Goal: Information Seeking & Learning: Learn about a topic

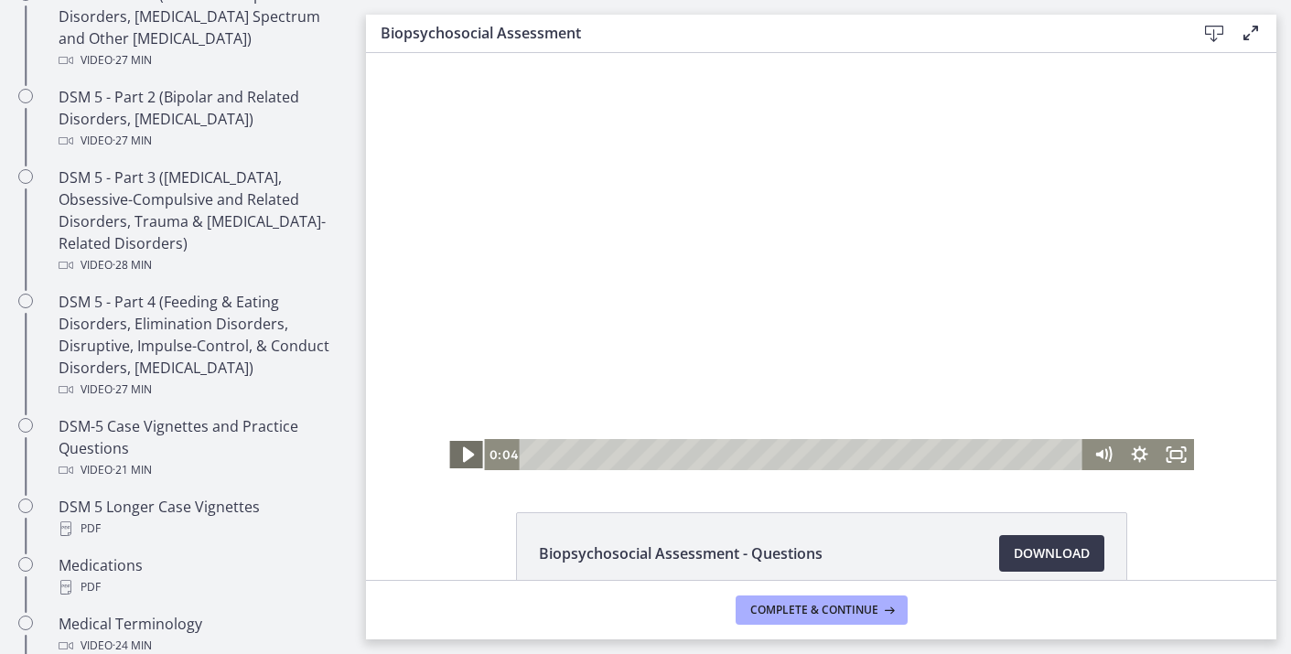
click at [466, 458] on icon "Play Video" at bounding box center [468, 455] width 11 height 16
click at [1180, 451] on icon "Fullscreen" at bounding box center [1176, 455] width 44 height 38
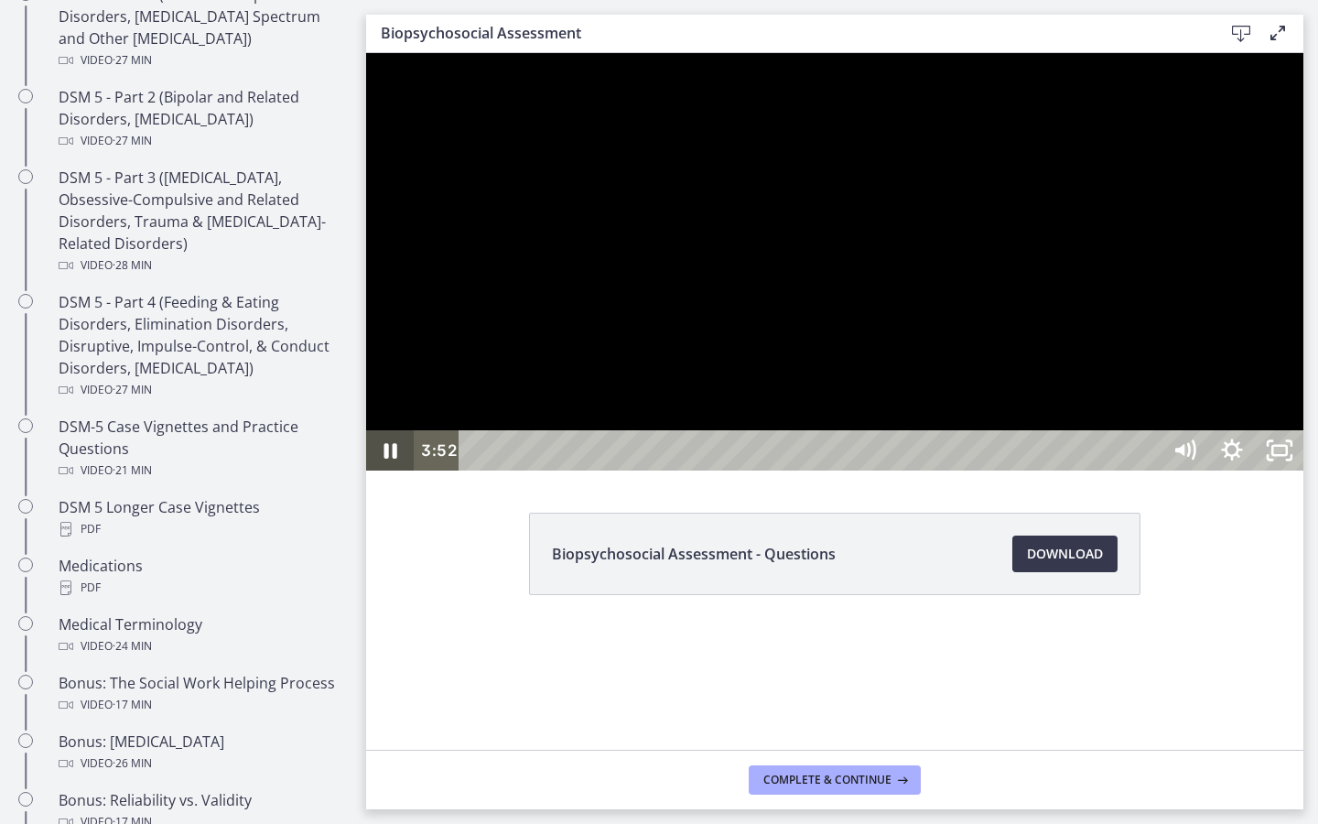
click at [381, 470] on icon "Pause" at bounding box center [390, 450] width 48 height 40
click at [381, 475] on icon "Play Video" at bounding box center [391, 450] width 57 height 48
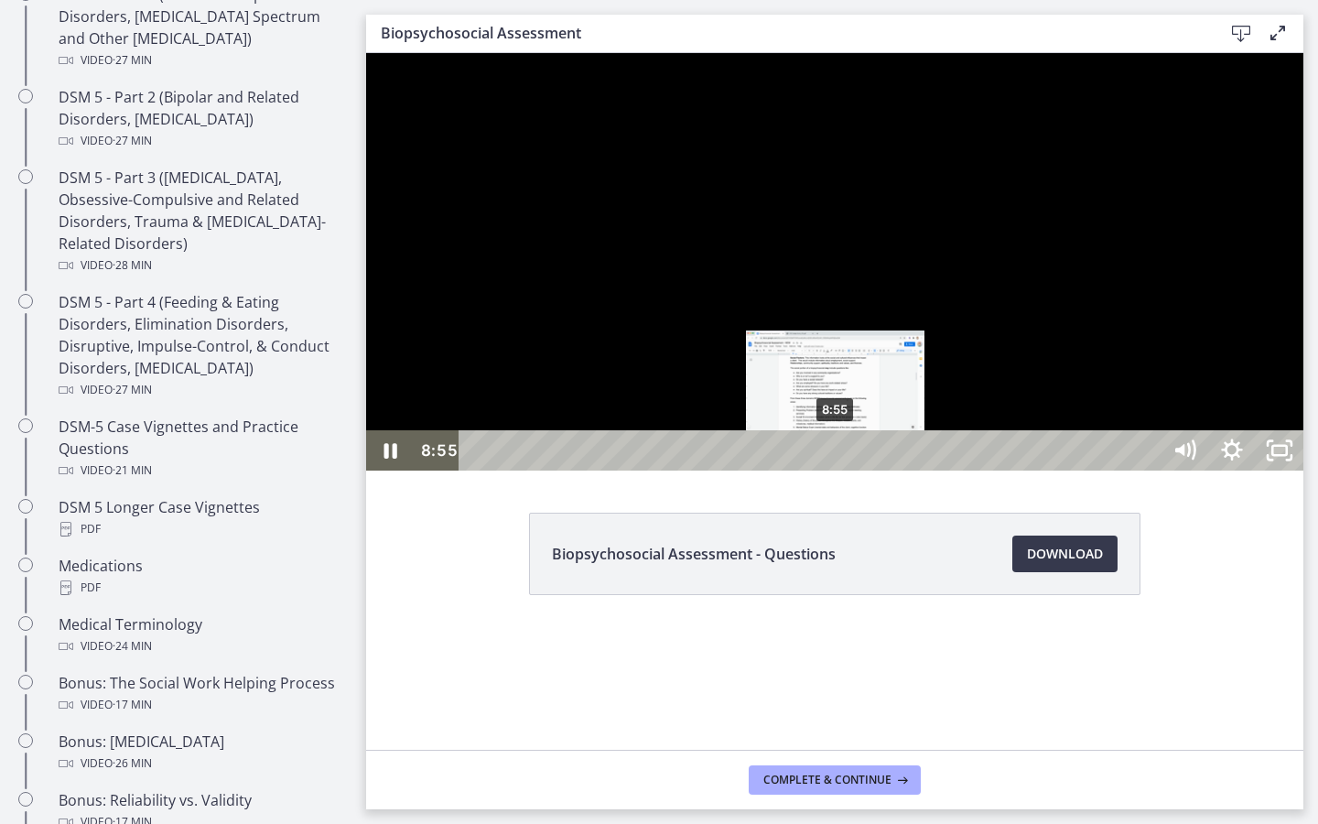
click at [836, 470] on div "8:55" at bounding box center [813, 450] width 672 height 40
click at [829, 470] on div "8:44" at bounding box center [813, 450] width 672 height 40
click at [809, 470] on div "8:14" at bounding box center [813, 450] width 672 height 40
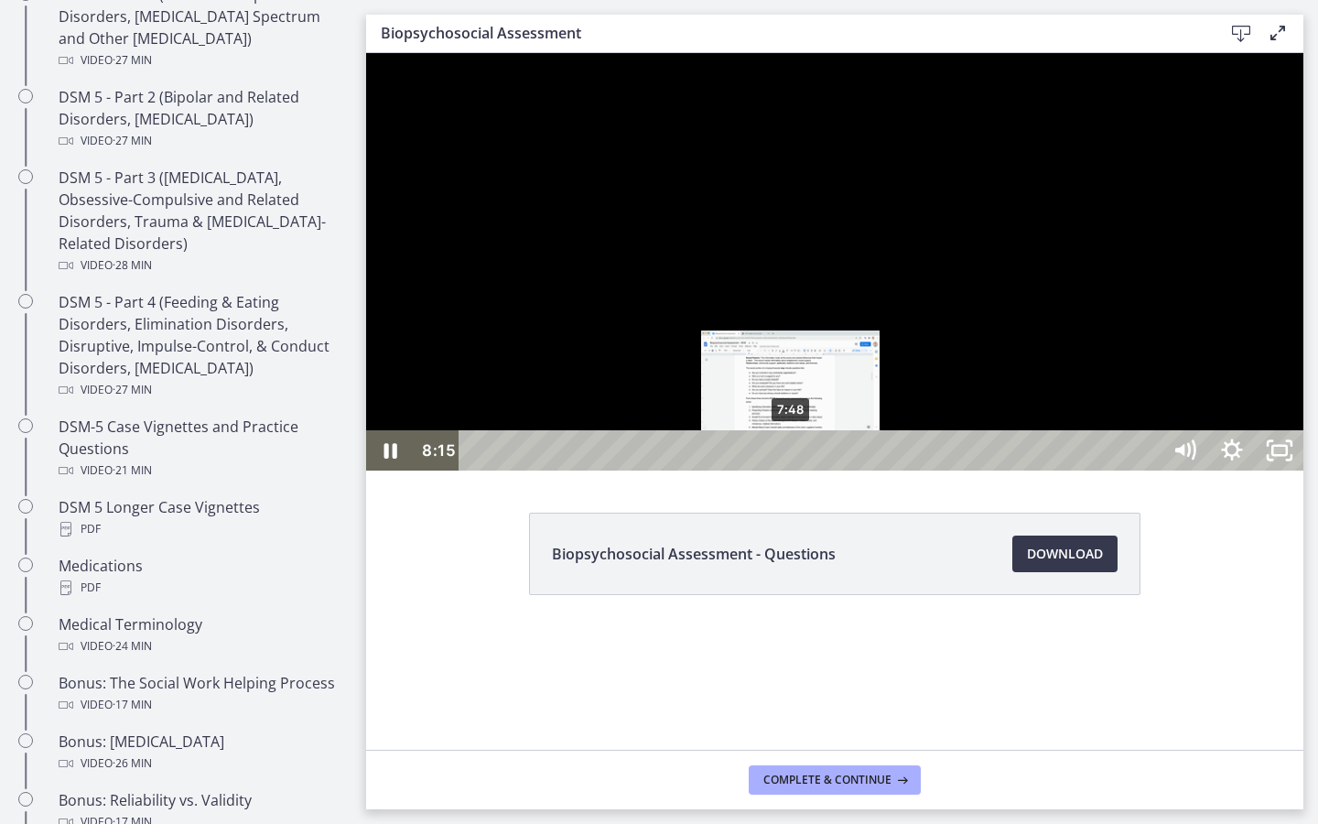
click at [792, 470] on div "7:48" at bounding box center [813, 450] width 672 height 40
click at [774, 470] on div "7:22" at bounding box center [813, 450] width 672 height 40
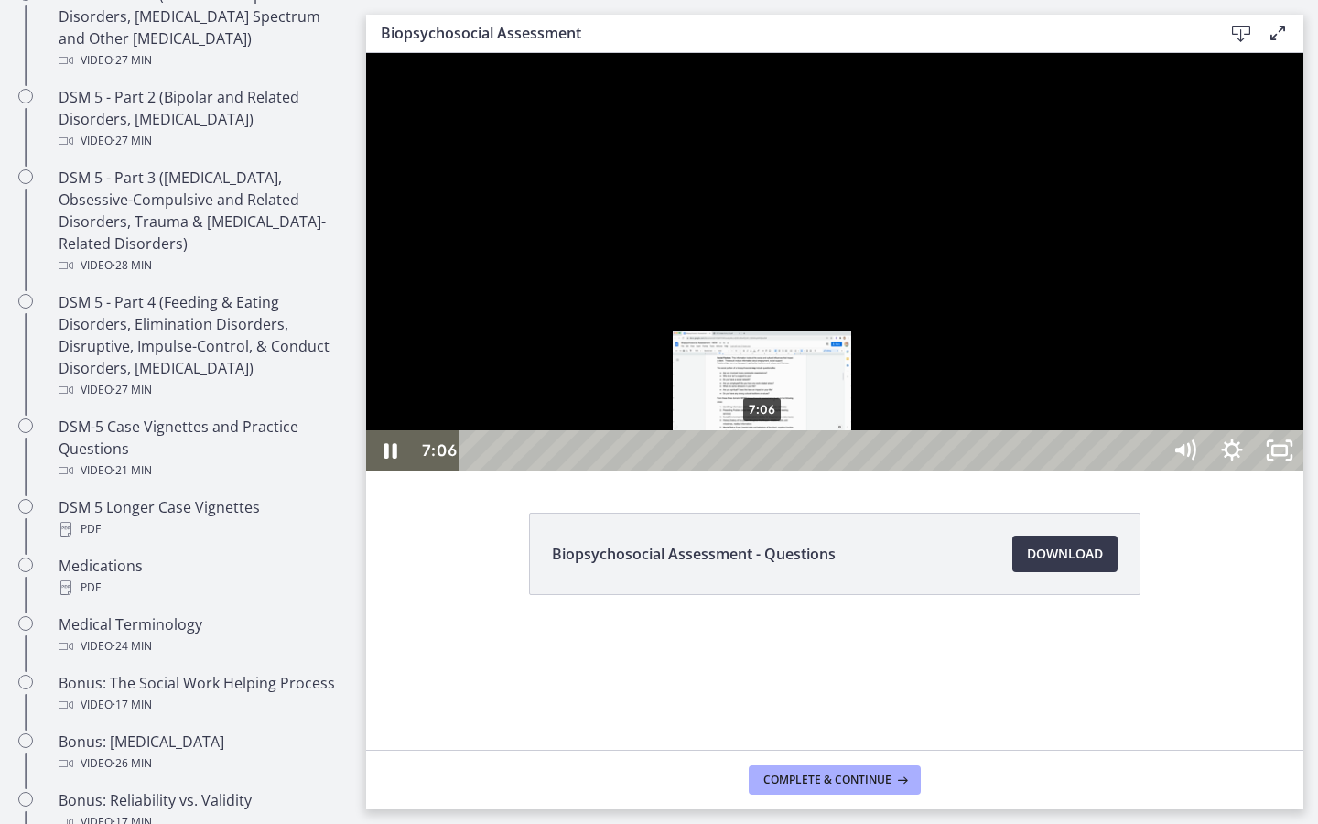
click at [763, 470] on div "7:06" at bounding box center [813, 450] width 672 height 40
click at [745, 470] on div "6:39" at bounding box center [813, 450] width 672 height 40
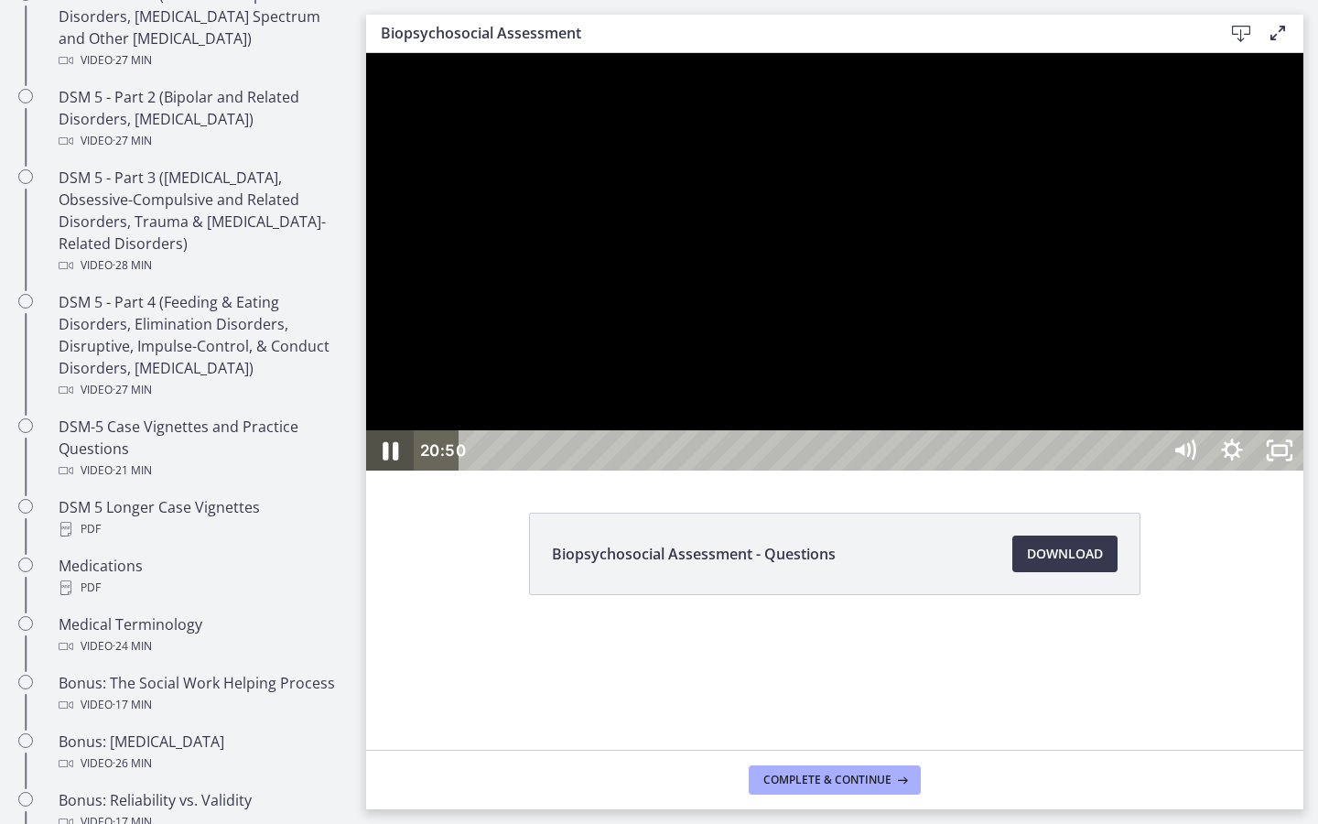
click at [374, 475] on icon "Pause" at bounding box center [389, 450] width 57 height 48
click at [374, 470] on icon "Play Video" at bounding box center [392, 450] width 48 height 40
click at [400, 475] on icon "Pause" at bounding box center [389, 450] width 57 height 48
click at [400, 475] on icon "Play Video" at bounding box center [391, 450] width 57 height 48
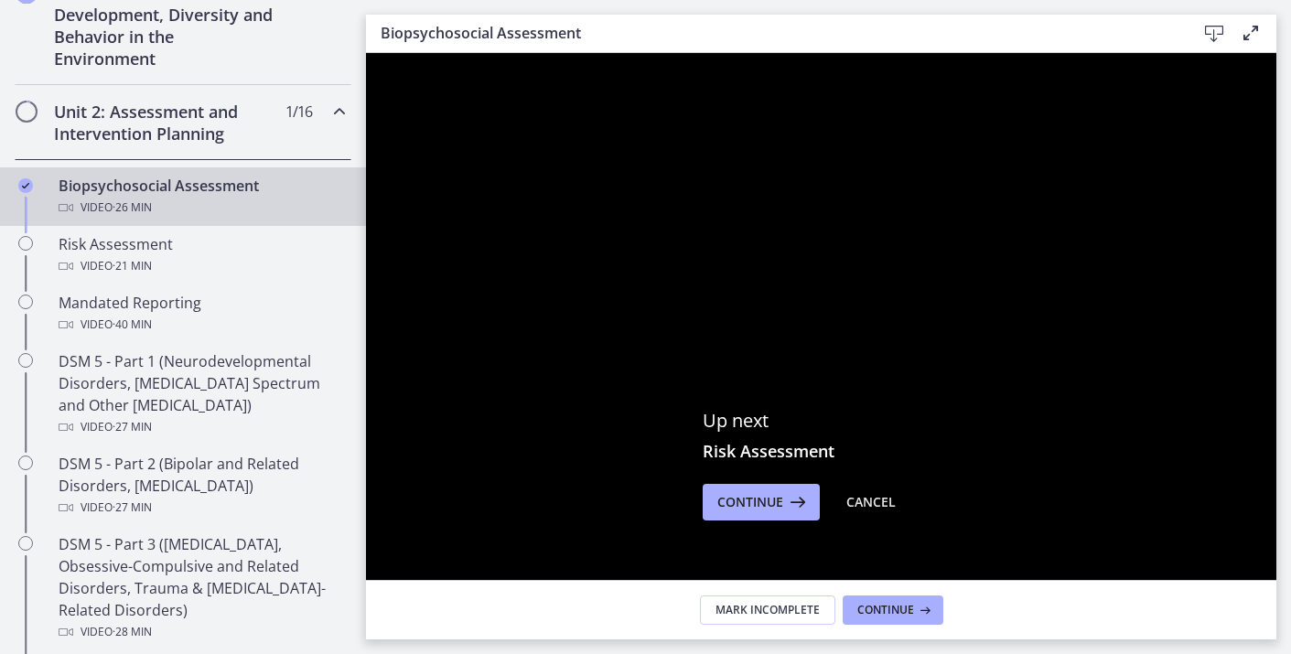
scroll to position [540, 0]
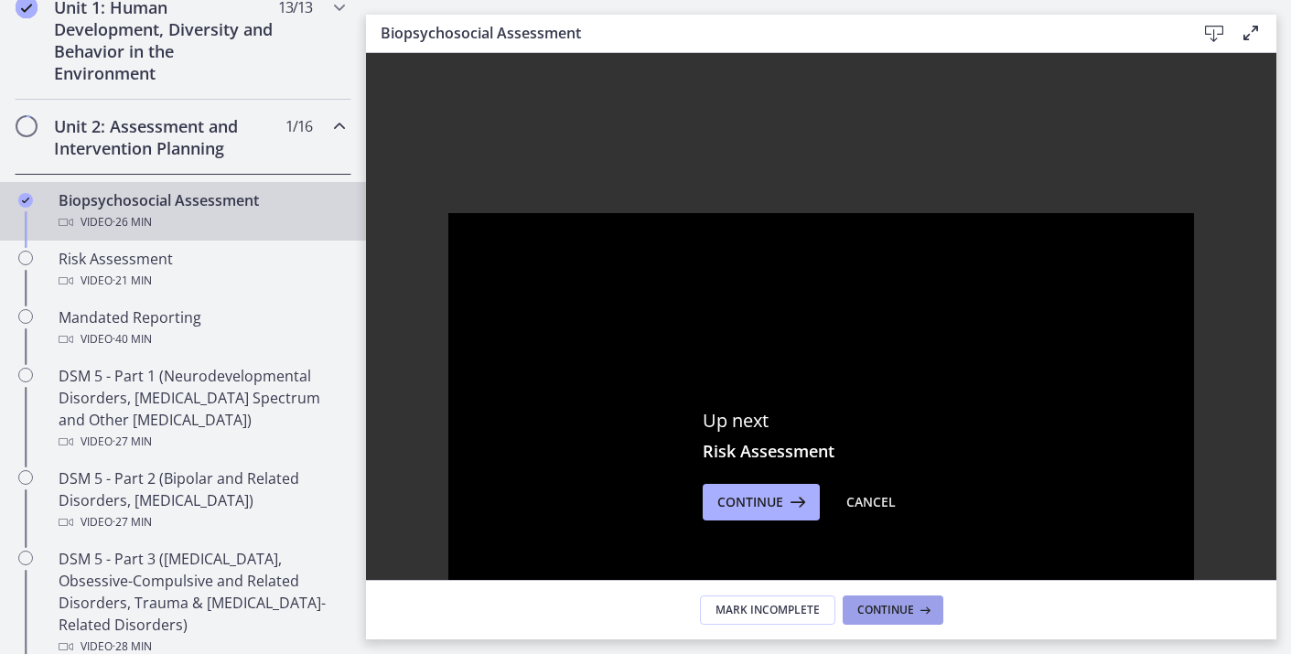
click at [882, 614] on span "Continue" at bounding box center [885, 610] width 57 height 15
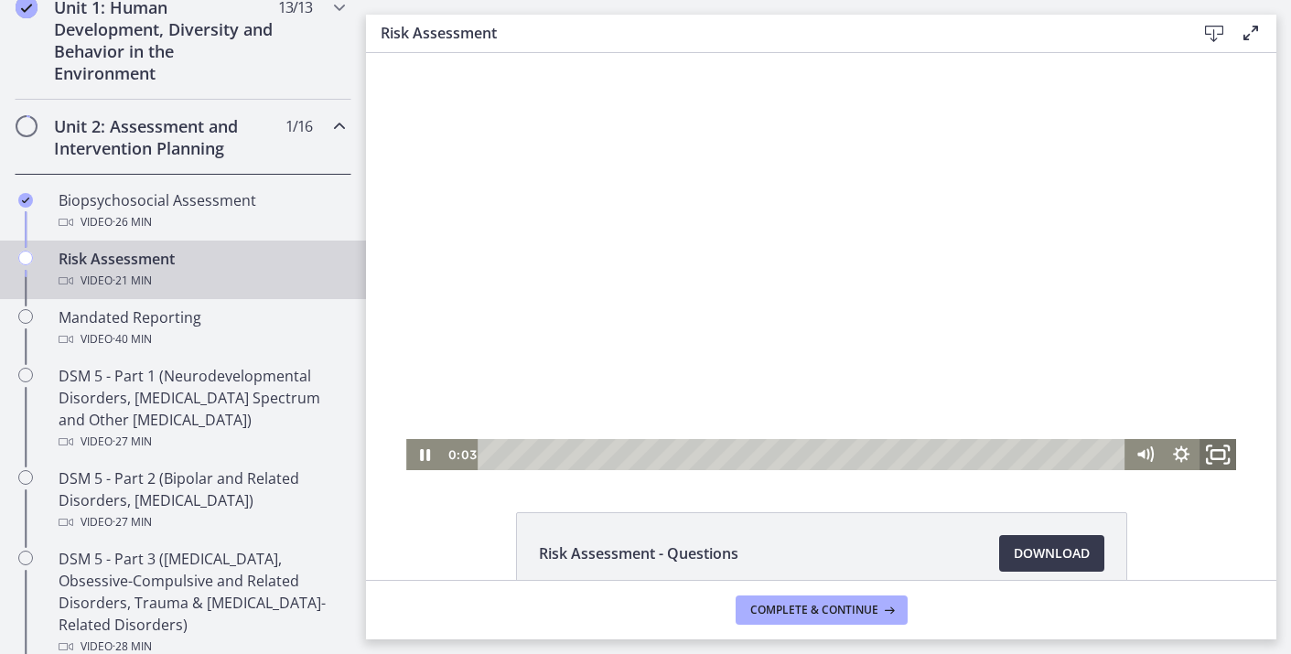
click at [1232, 447] on icon "Fullscreen" at bounding box center [1218, 455] width 44 height 38
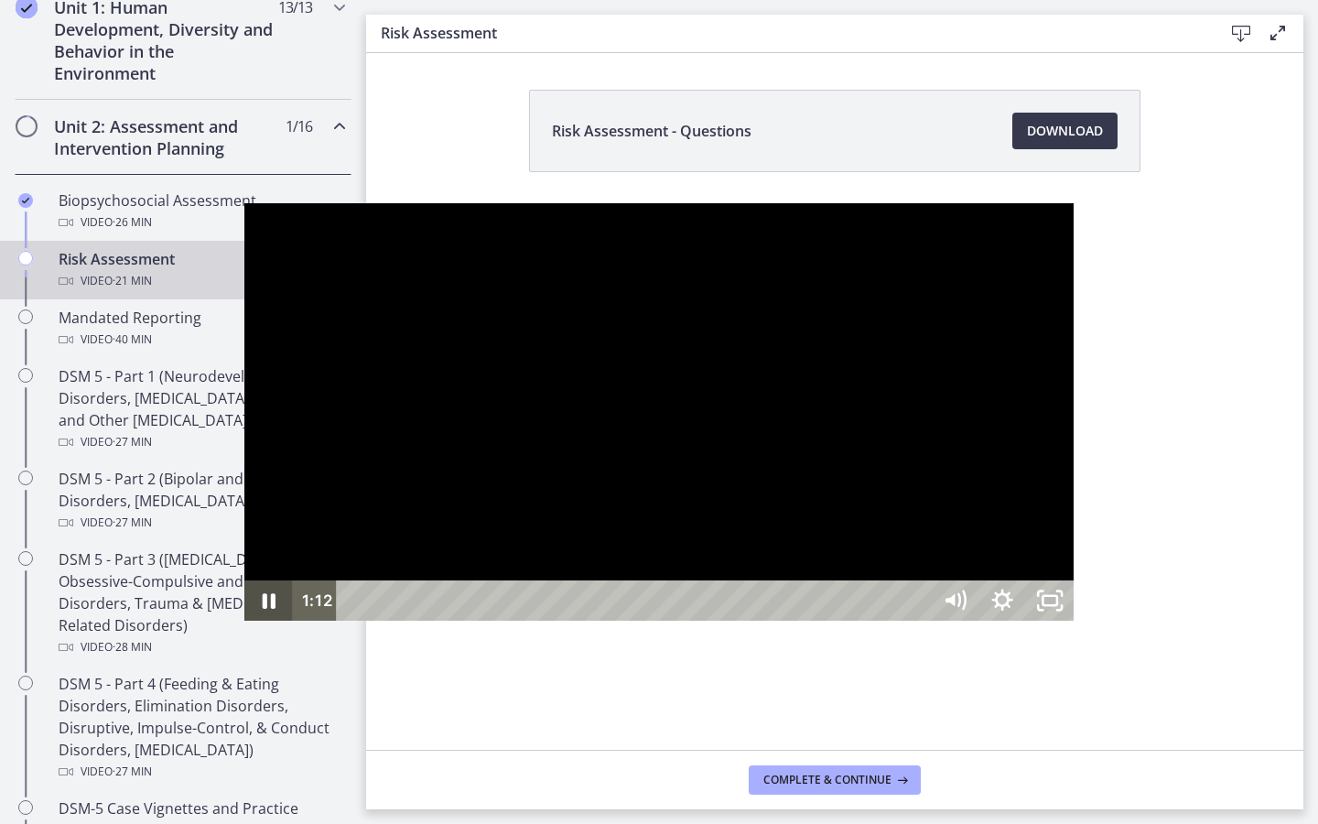
click at [262, 609] on icon "Pause" at bounding box center [268, 601] width 13 height 16
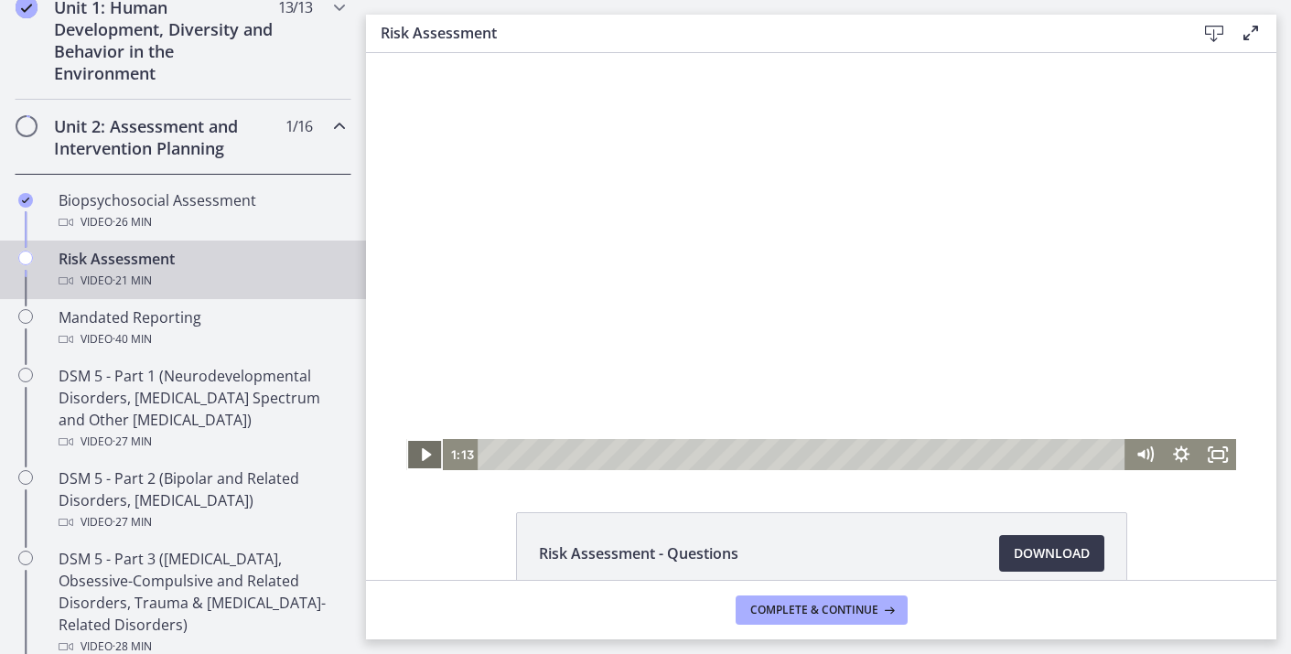
click at [419, 451] on icon "Play Video" at bounding box center [426, 454] width 37 height 31
click at [1223, 465] on icon "Fullscreen" at bounding box center [1218, 454] width 37 height 31
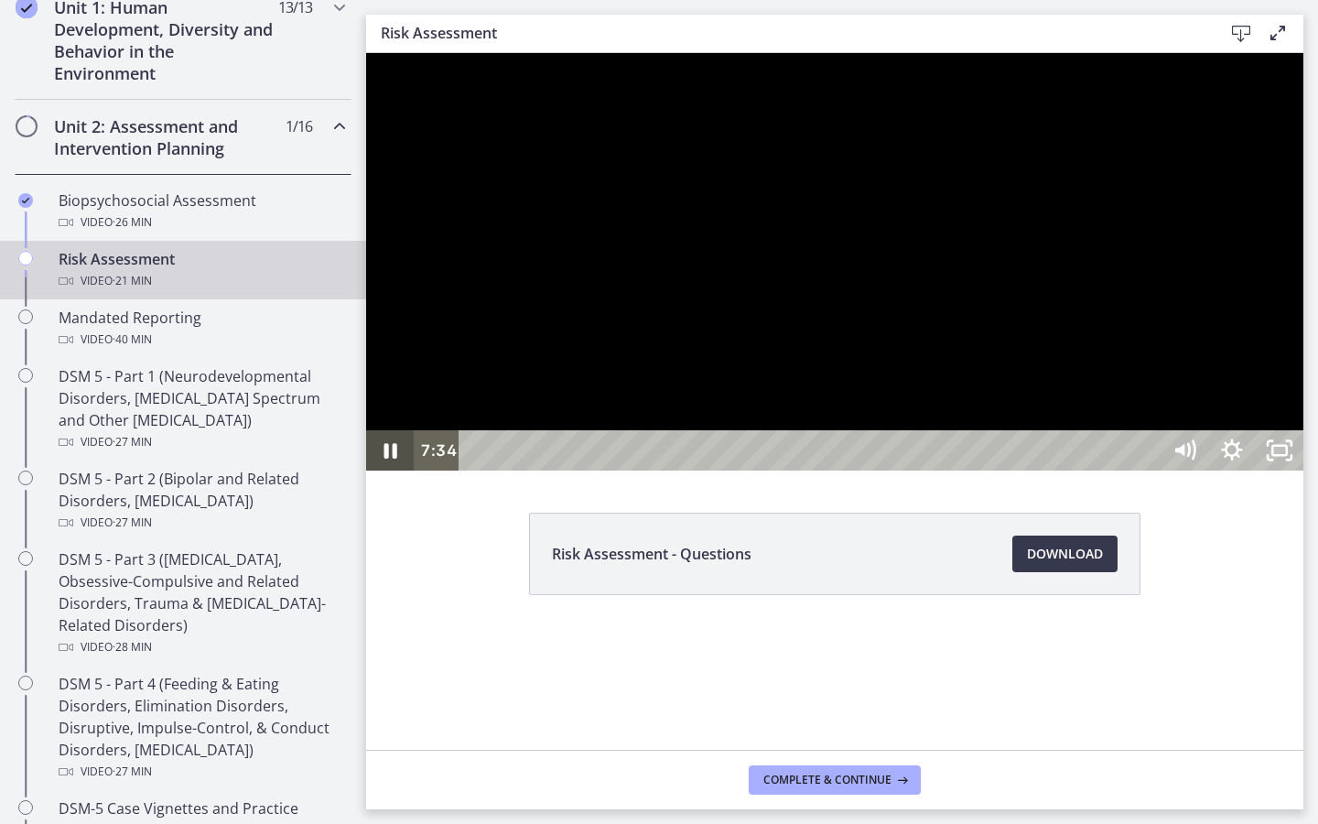
click at [375, 470] on icon "Pause" at bounding box center [390, 450] width 48 height 40
click at [375, 470] on icon "Play Video" at bounding box center [392, 450] width 48 height 40
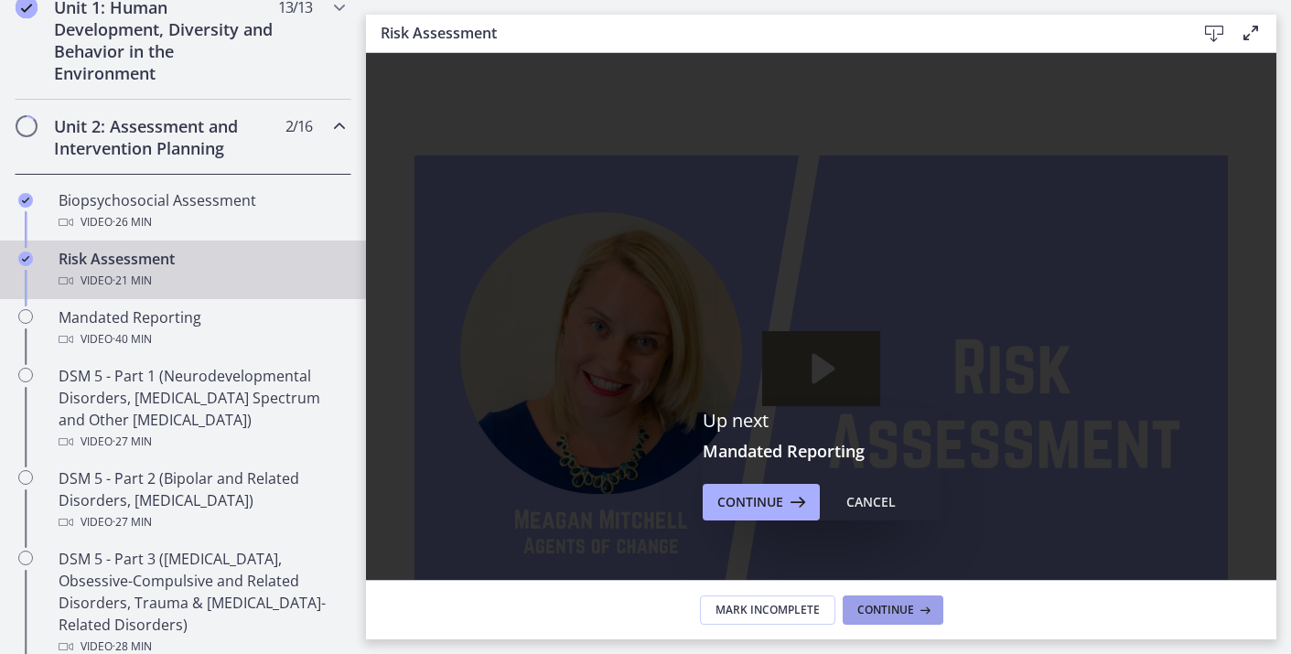
click at [878, 607] on span "Continue" at bounding box center [885, 610] width 57 height 15
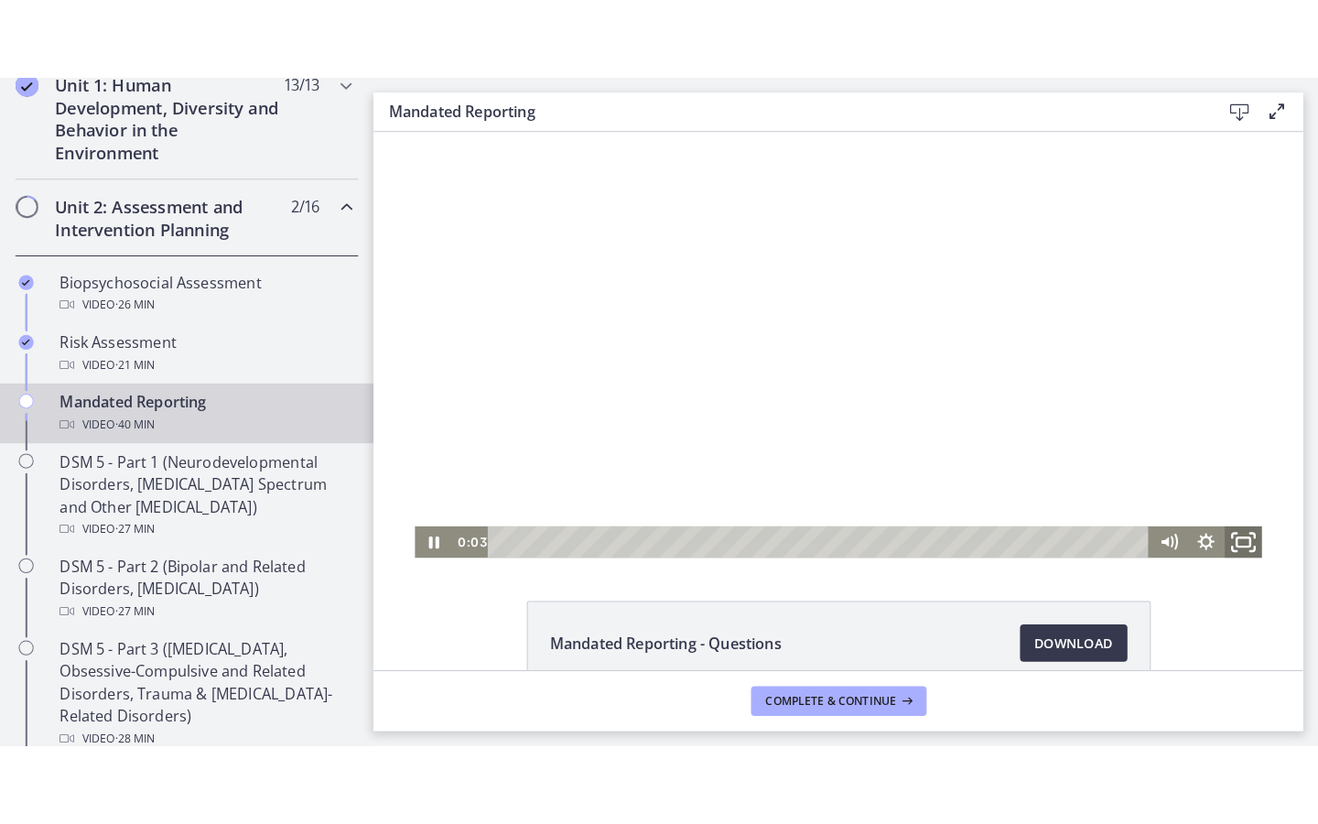
click at [1224, 533] on icon "Fullscreen" at bounding box center [1225, 534] width 44 height 38
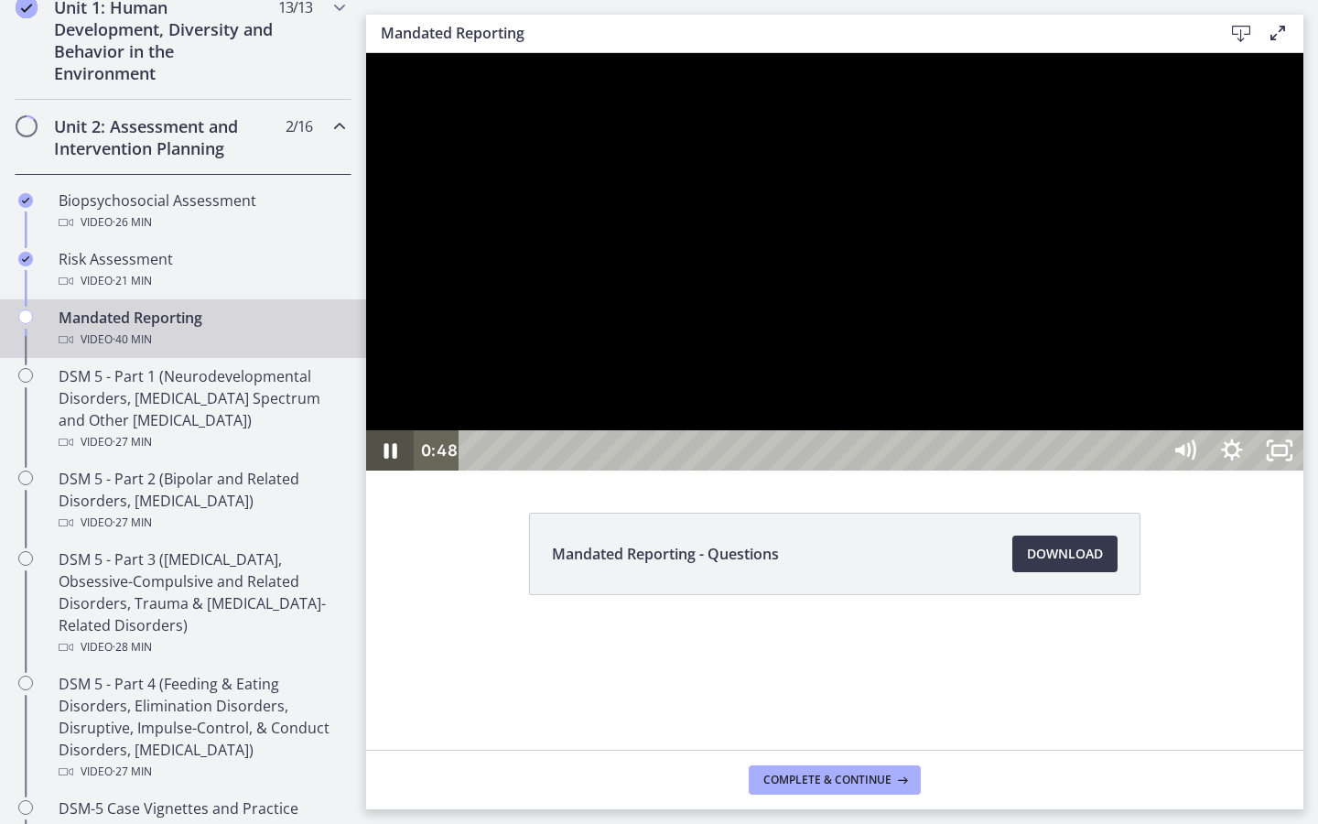
click at [375, 470] on icon "Pause" at bounding box center [390, 450] width 48 height 40
click at [375, 475] on icon "Play Video" at bounding box center [391, 450] width 57 height 48
click at [375, 470] on icon "Pause" at bounding box center [390, 450] width 48 height 40
click at [392, 458] on icon "Play Video" at bounding box center [391, 450] width 12 height 16
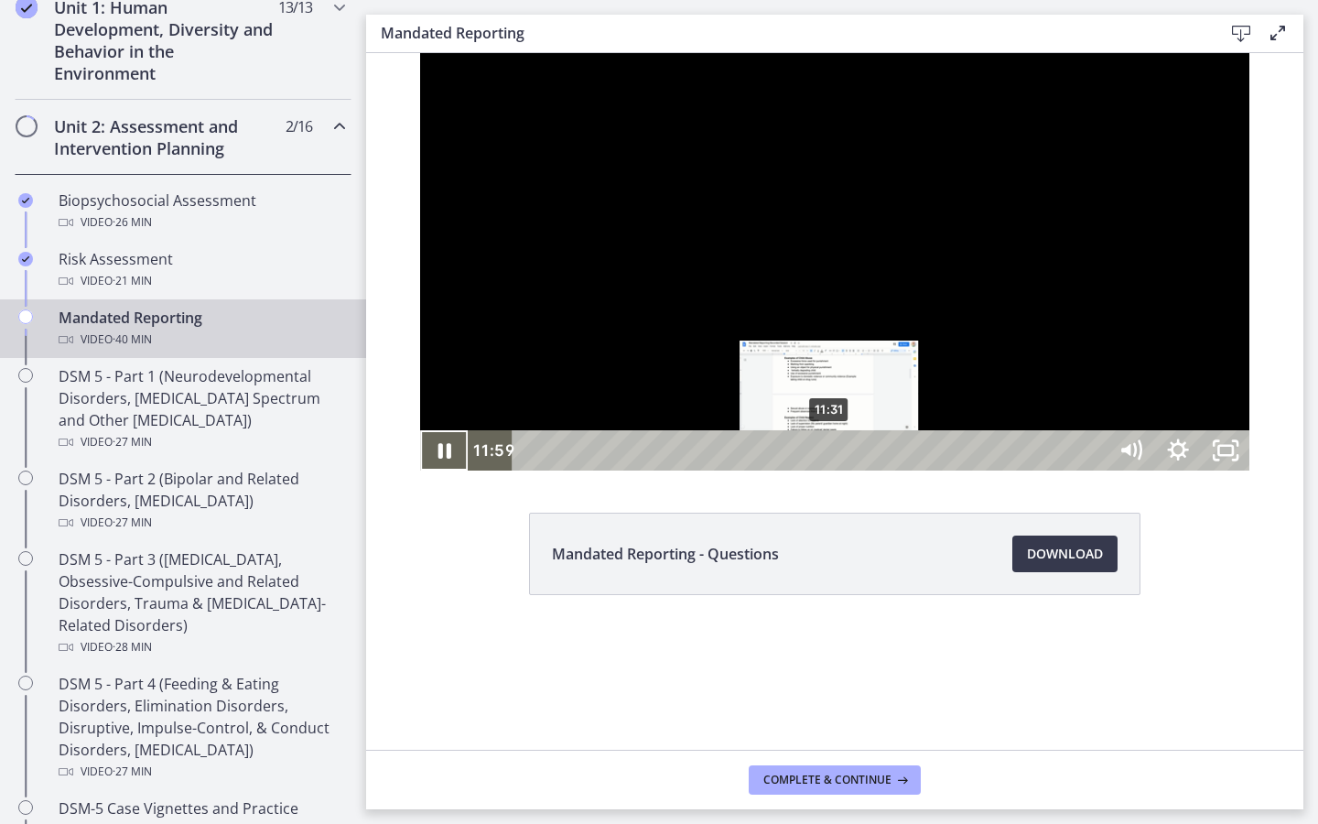
click at [777, 470] on div "11:31" at bounding box center [812, 450] width 565 height 40
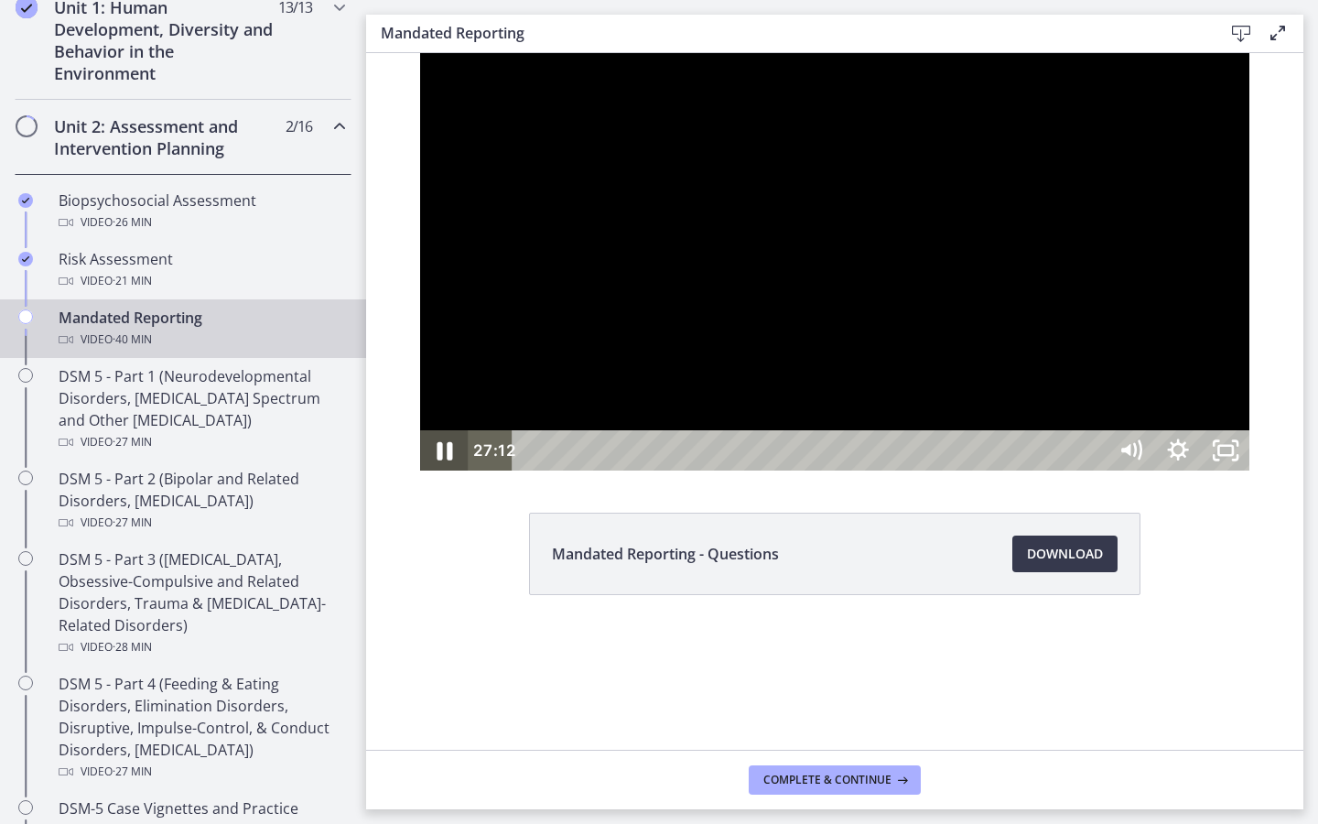
click at [415, 475] on icon "Pause" at bounding box center [443, 450] width 57 height 48
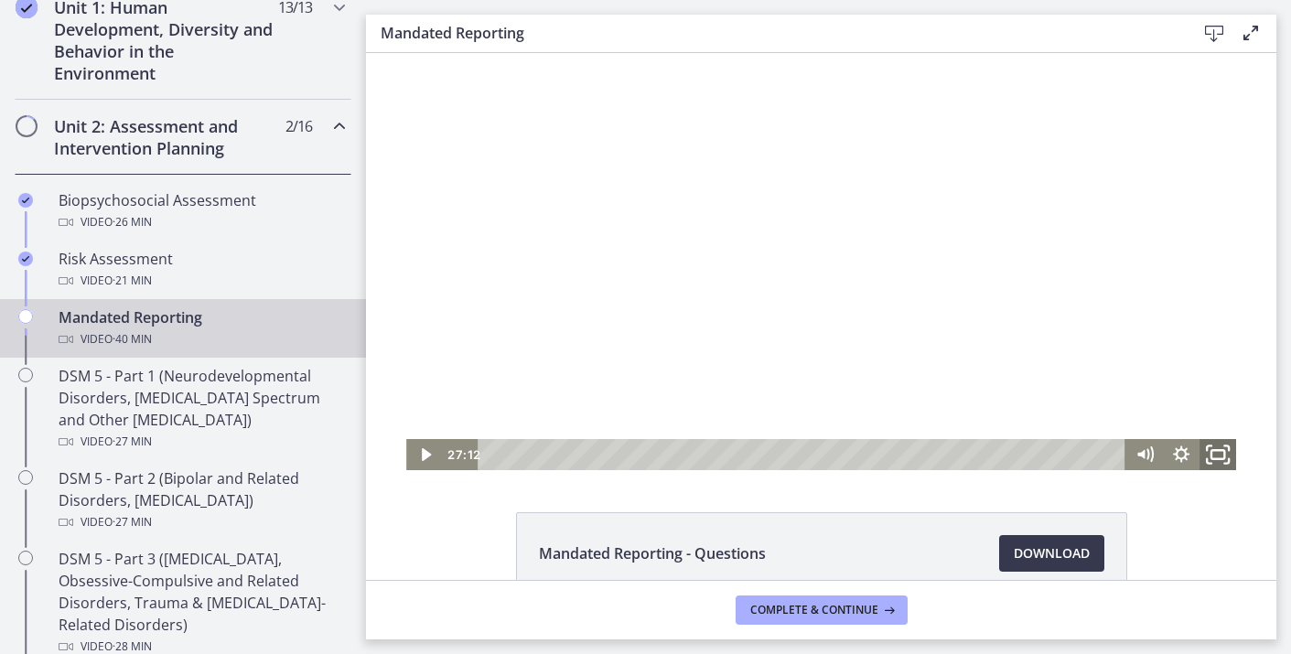
click at [1213, 451] on rect "Fullscreen" at bounding box center [1217, 454] width 13 height 9
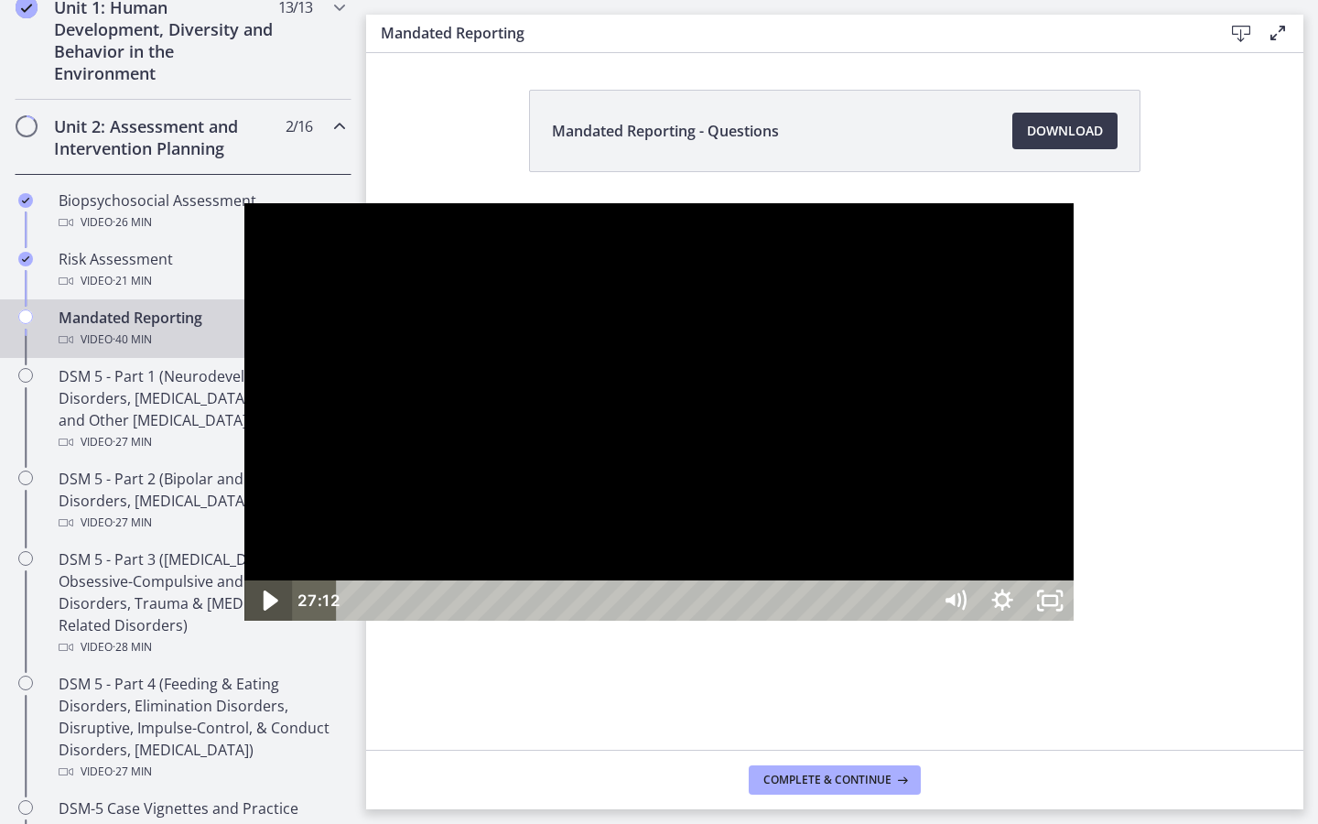
click at [242, 625] on icon "Play Video" at bounding box center [270, 600] width 57 height 48
click at [244, 620] on icon "Pause" at bounding box center [268, 600] width 48 height 40
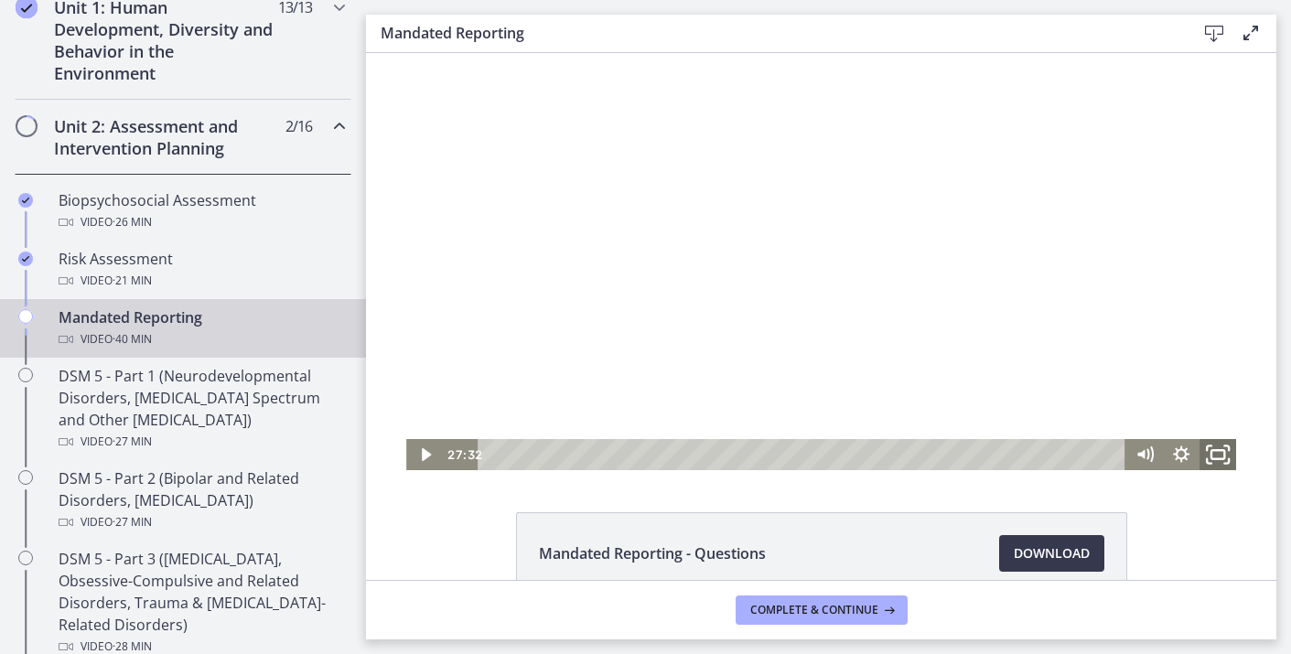
click at [1220, 463] on icon "Fullscreen" at bounding box center [1218, 455] width 44 height 38
click at [1228, 456] on icon "Fullscreen" at bounding box center [1218, 455] width 44 height 38
click at [433, 449] on icon "Play Video" at bounding box center [426, 455] width 44 height 38
click at [1223, 465] on icon "Fullscreen" at bounding box center [1218, 455] width 44 height 38
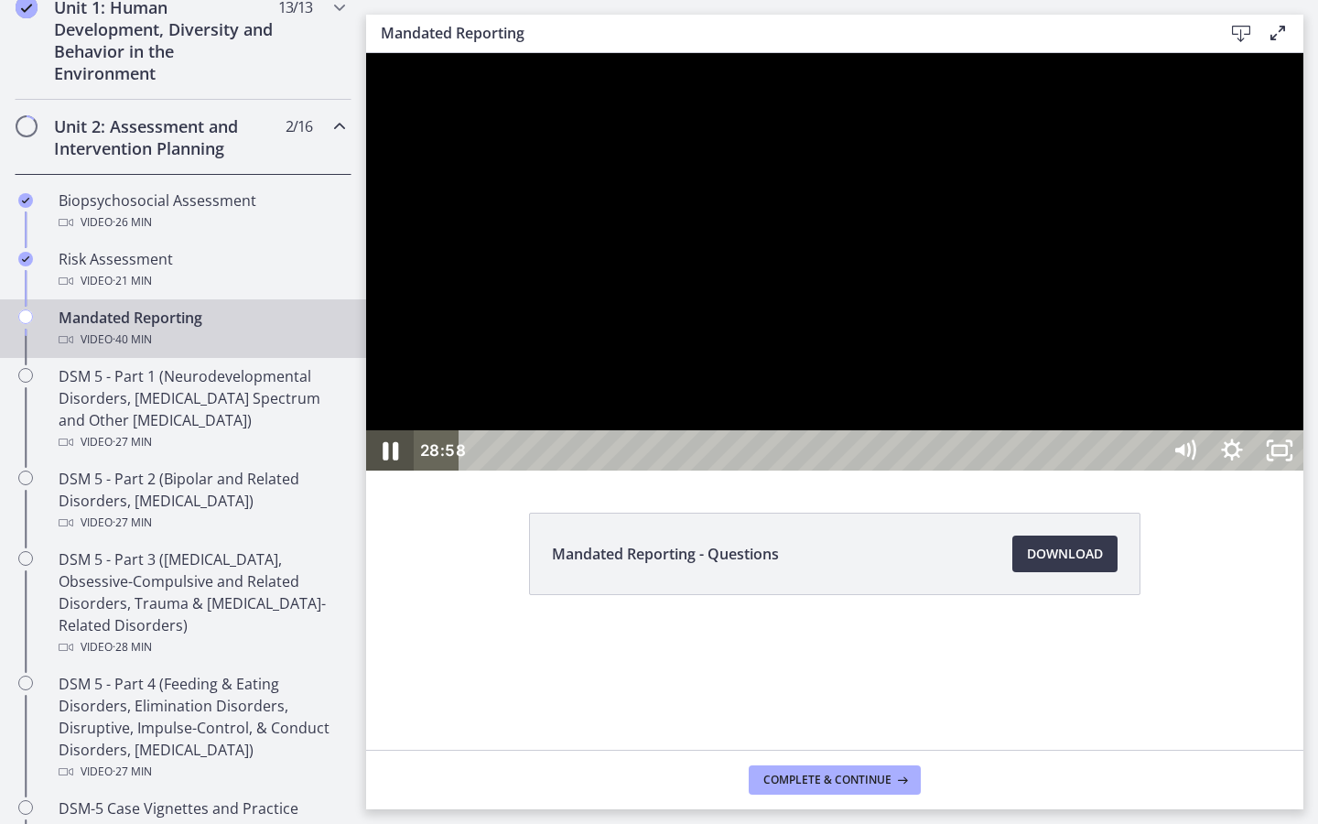
click at [371, 475] on icon "Pause" at bounding box center [389, 450] width 57 height 48
click at [402, 475] on icon "Play Video" at bounding box center [391, 450] width 57 height 48
click at [402, 470] on icon "Pause" at bounding box center [390, 450] width 48 height 40
click at [402, 470] on icon "Play Video" at bounding box center [392, 450] width 48 height 40
click at [402, 470] on icon "Pause" at bounding box center [390, 450] width 48 height 40
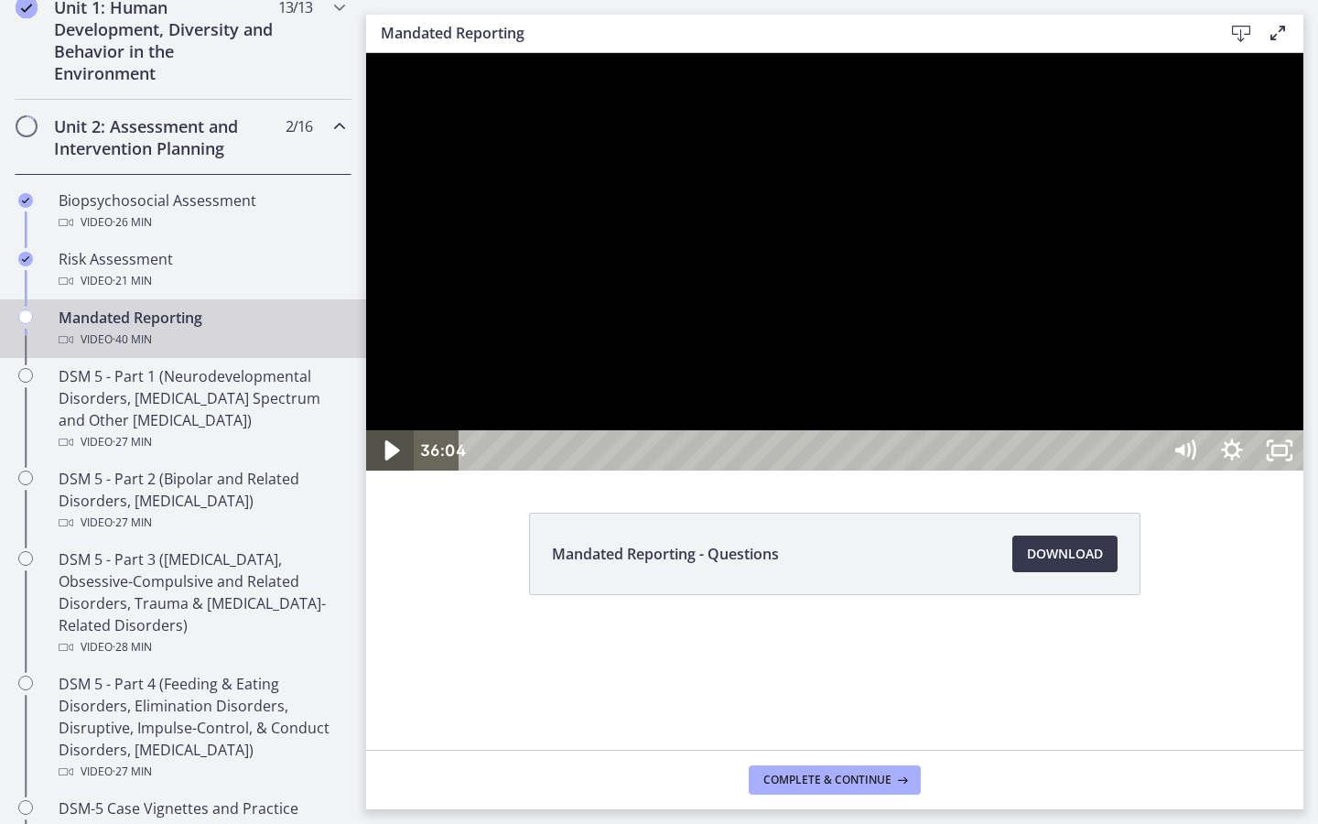
click at [402, 475] on icon "Play Video" at bounding box center [391, 450] width 57 height 48
click at [1303, 470] on icon "Unfullscreen" at bounding box center [1279, 450] width 48 height 40
